Goal: Task Accomplishment & Management: Manage account settings

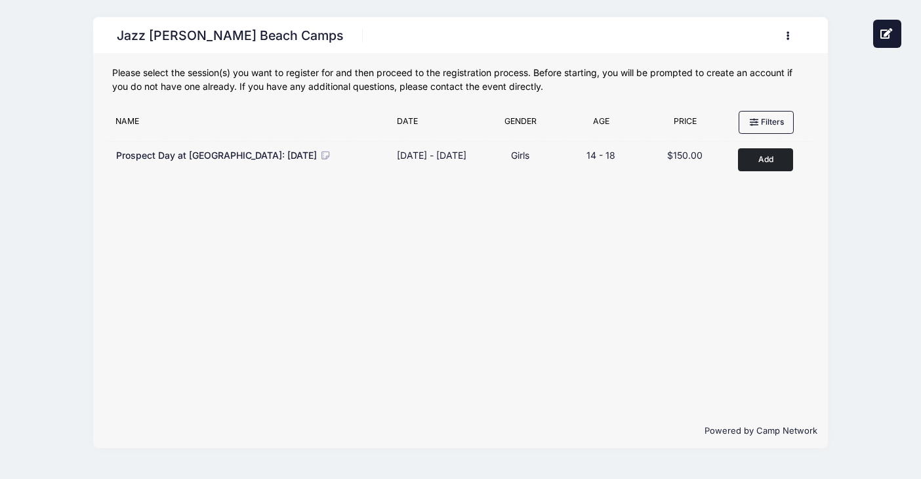
click at [785, 35] on button "button" at bounding box center [791, 35] width 35 height 23
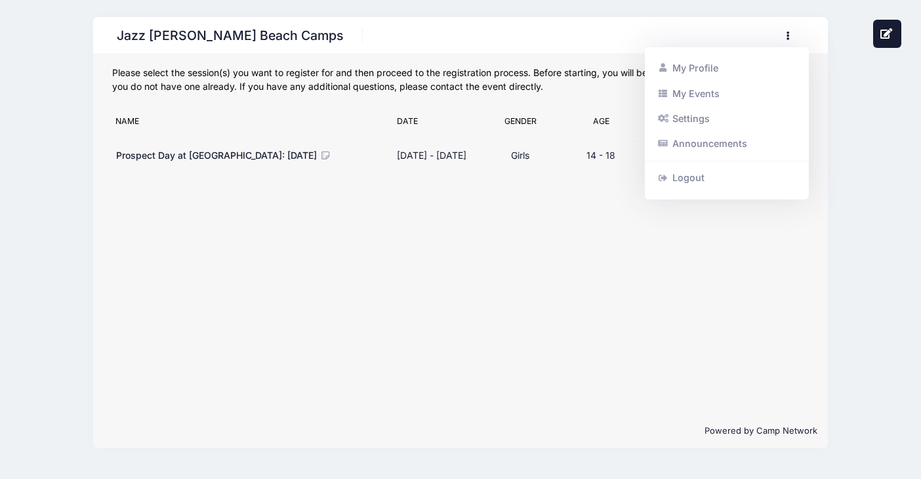
click at [694, 91] on link "My Events" at bounding box center [728, 93] width 152 height 25
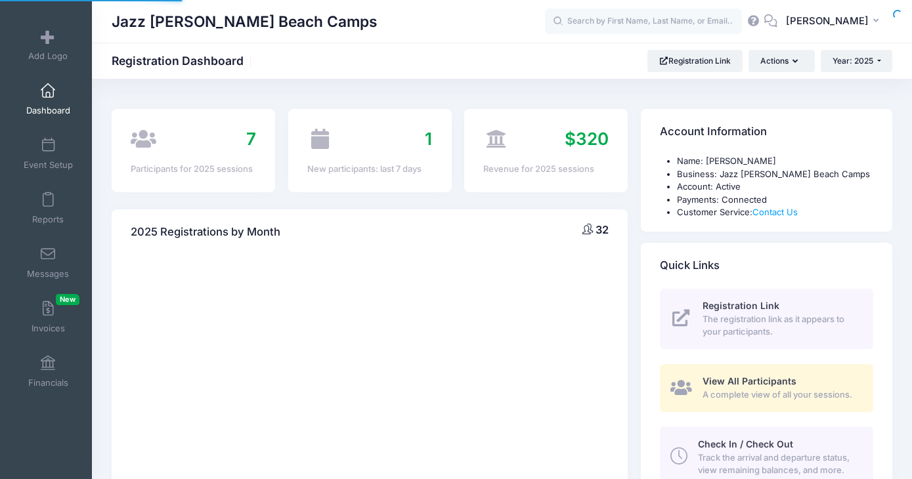
select select
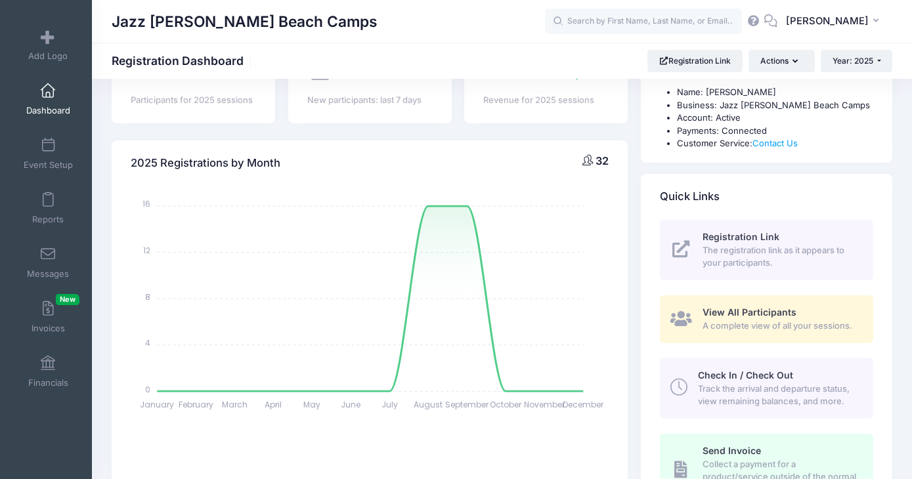
scroll to position [68, 0]
click at [725, 318] on span "View All Participants" at bounding box center [749, 312] width 94 height 11
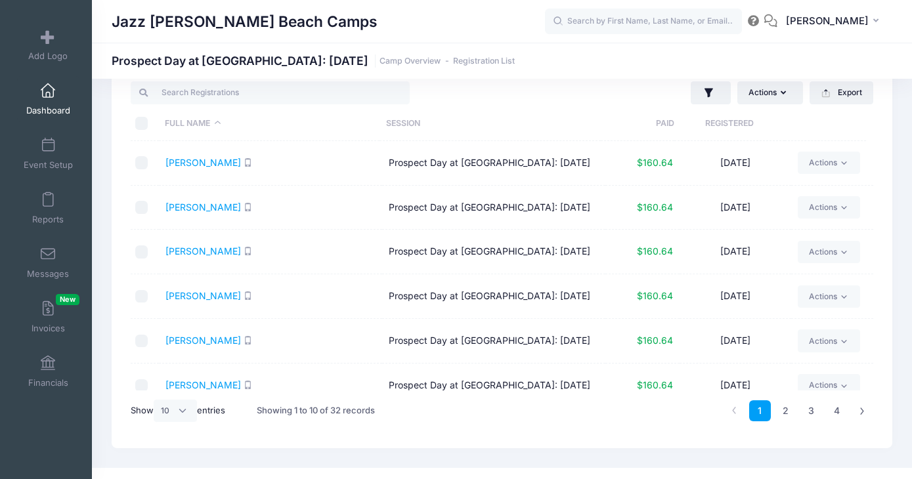
scroll to position [55, 0]
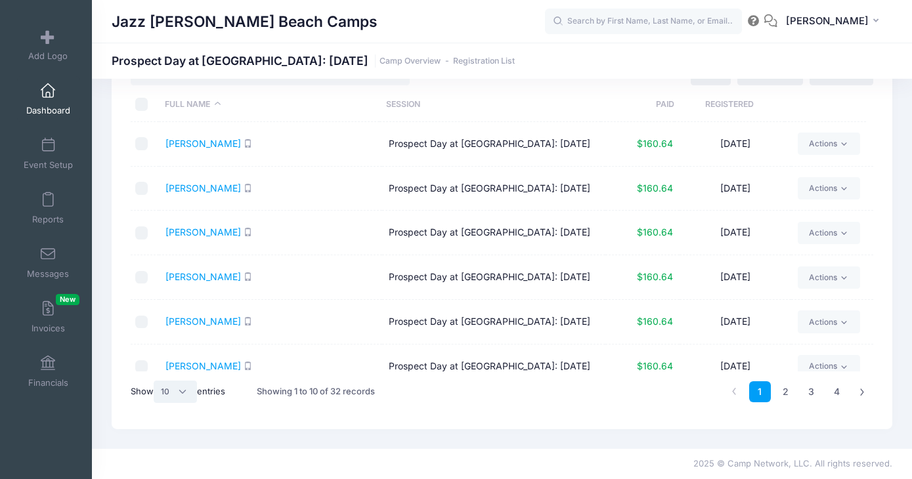
click at [187, 385] on select "All 10 25 50" at bounding box center [175, 392] width 43 height 22
select select "50"
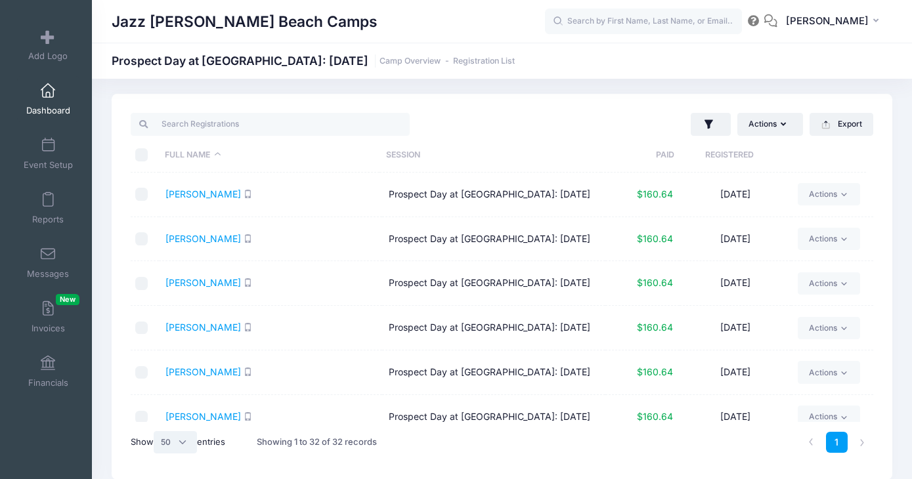
scroll to position [1, 0]
